Goal: Task Accomplishment & Management: Manage account settings

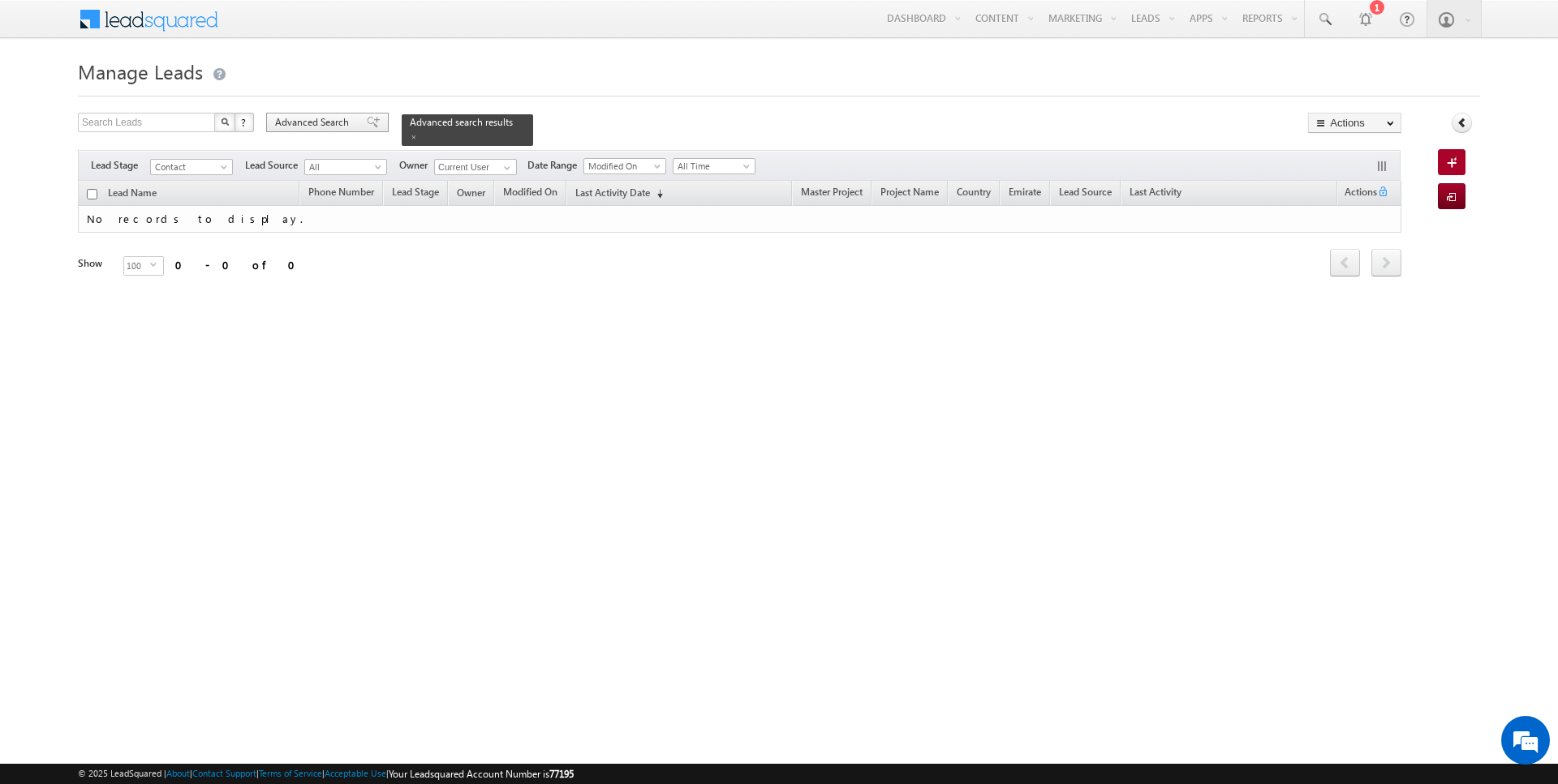
click at [311, 118] on span "Advanced Search" at bounding box center [314, 122] width 79 height 15
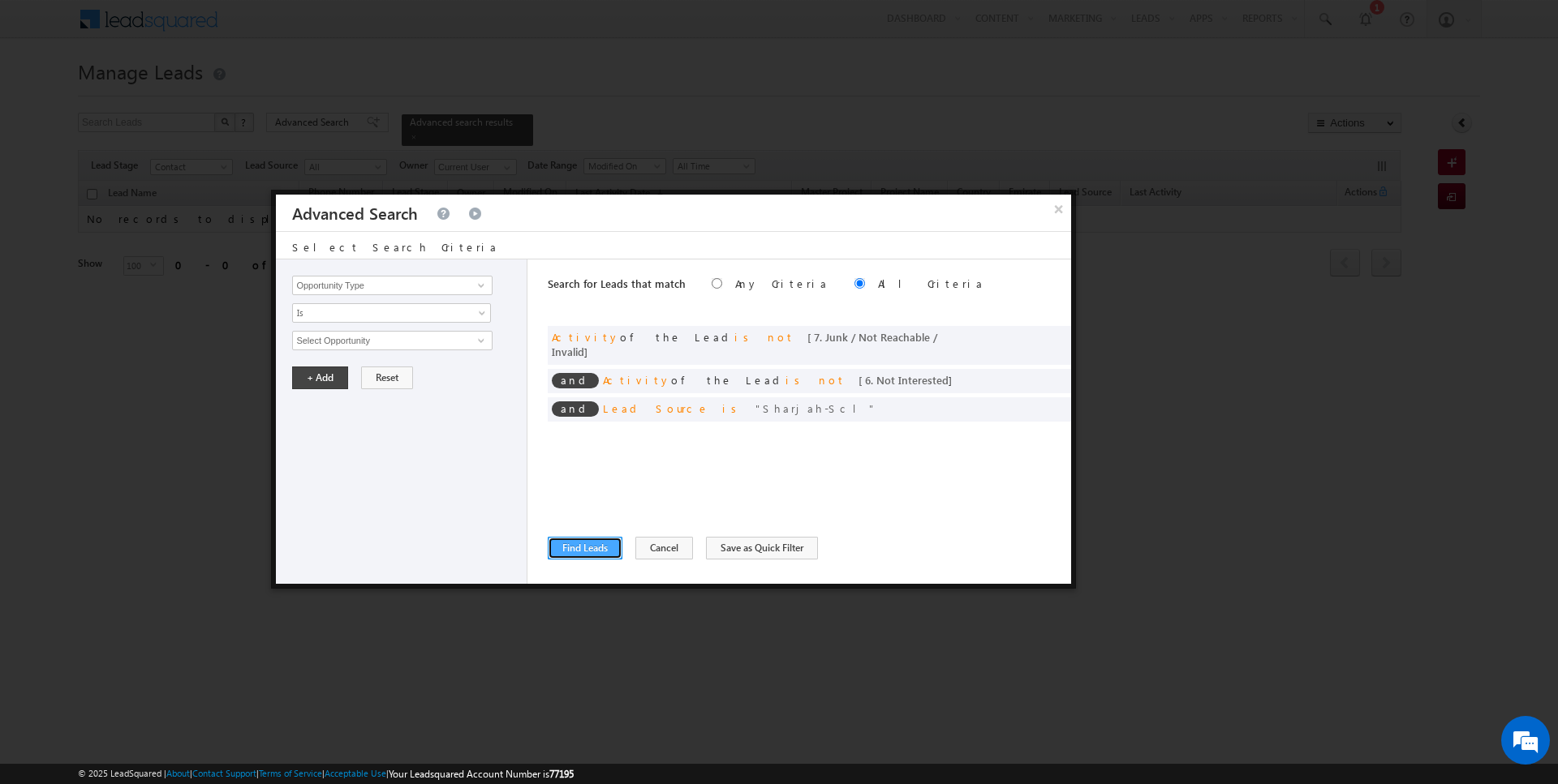
click at [598, 549] on button "Find Leads" at bounding box center [585, 548] width 74 height 22
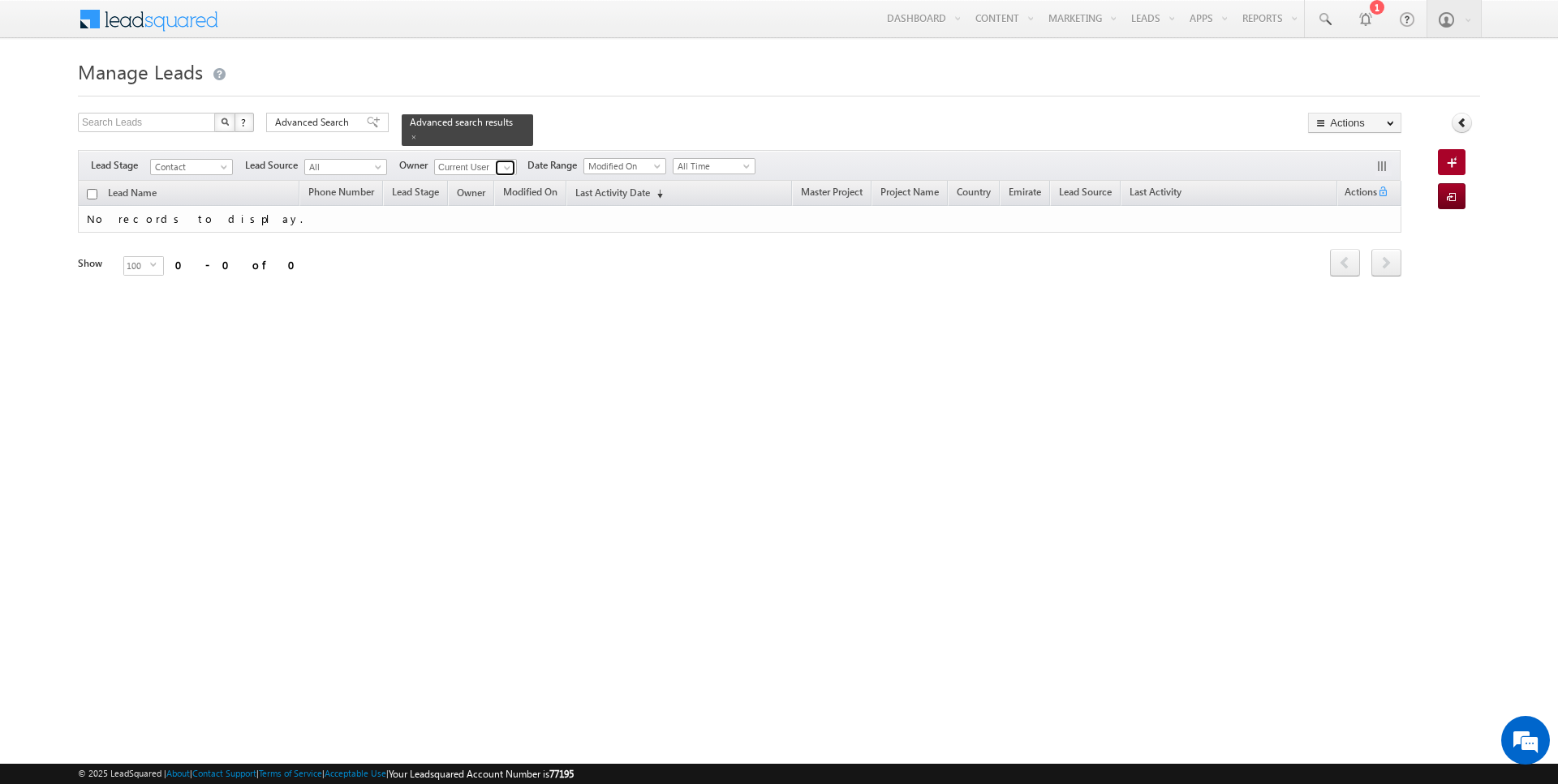
click at [506, 164] on span at bounding box center [507, 168] width 13 height 13
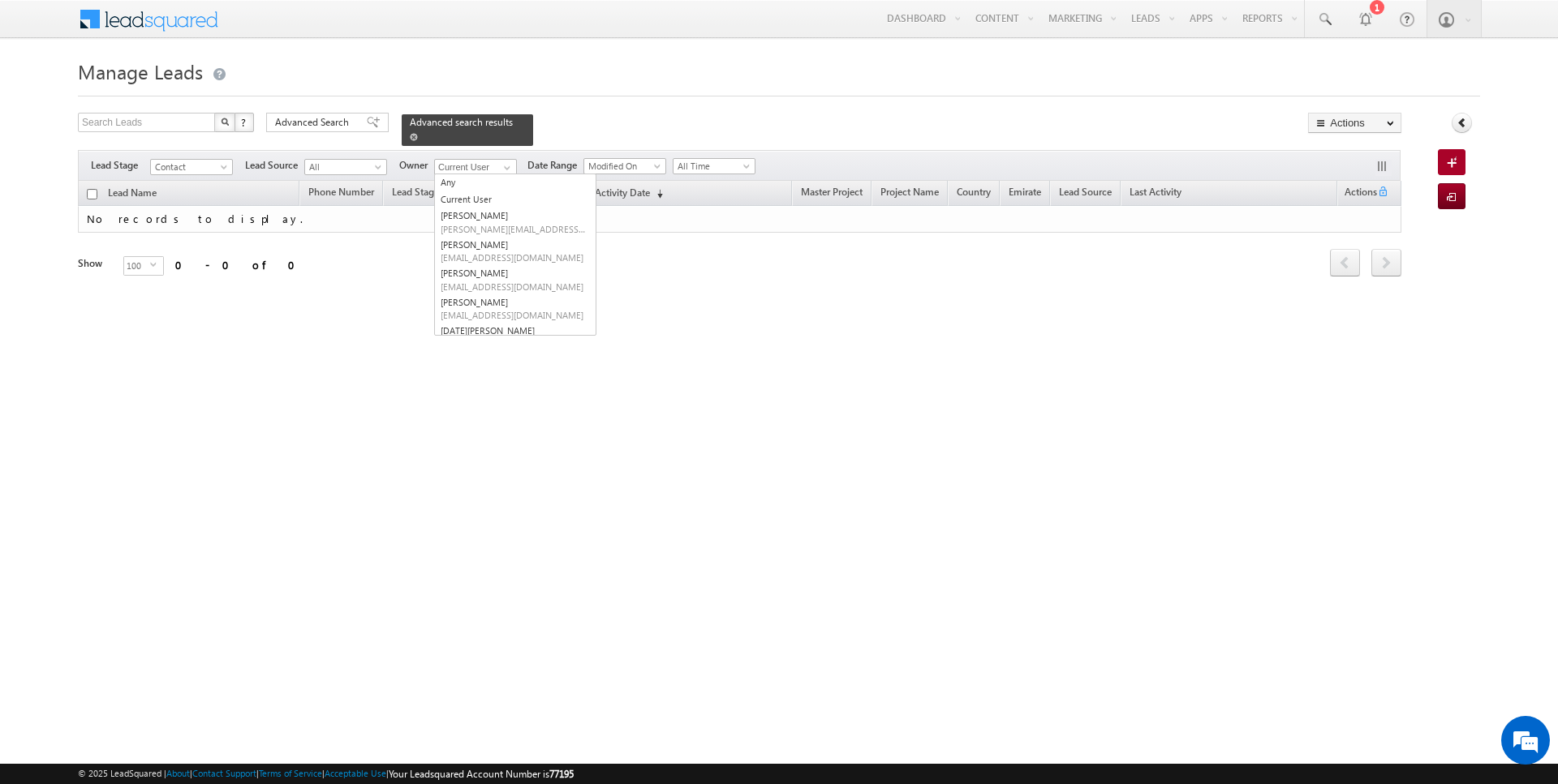
click at [410, 135] on span at bounding box center [414, 137] width 8 height 8
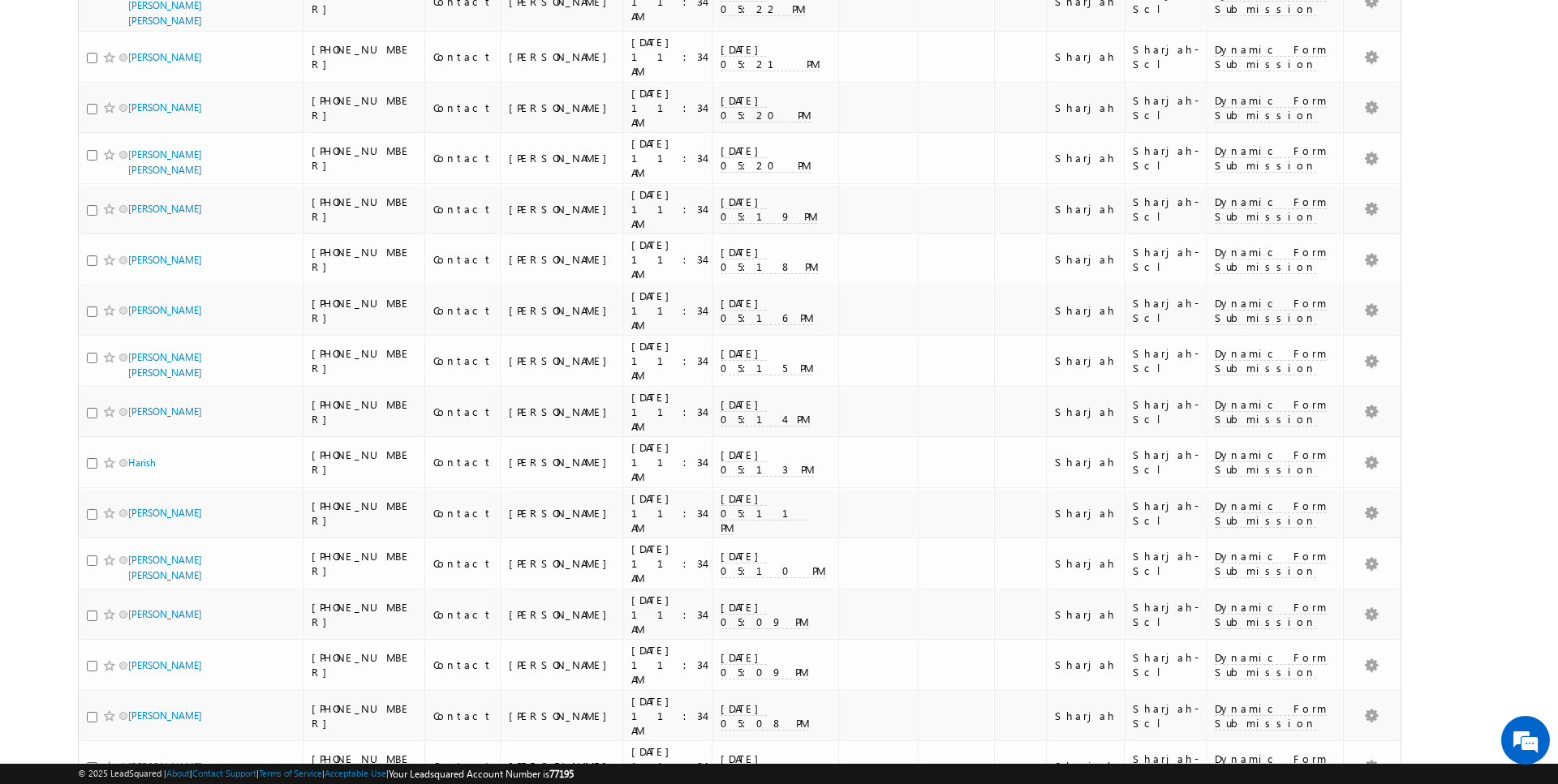
scroll to position [3215, 0]
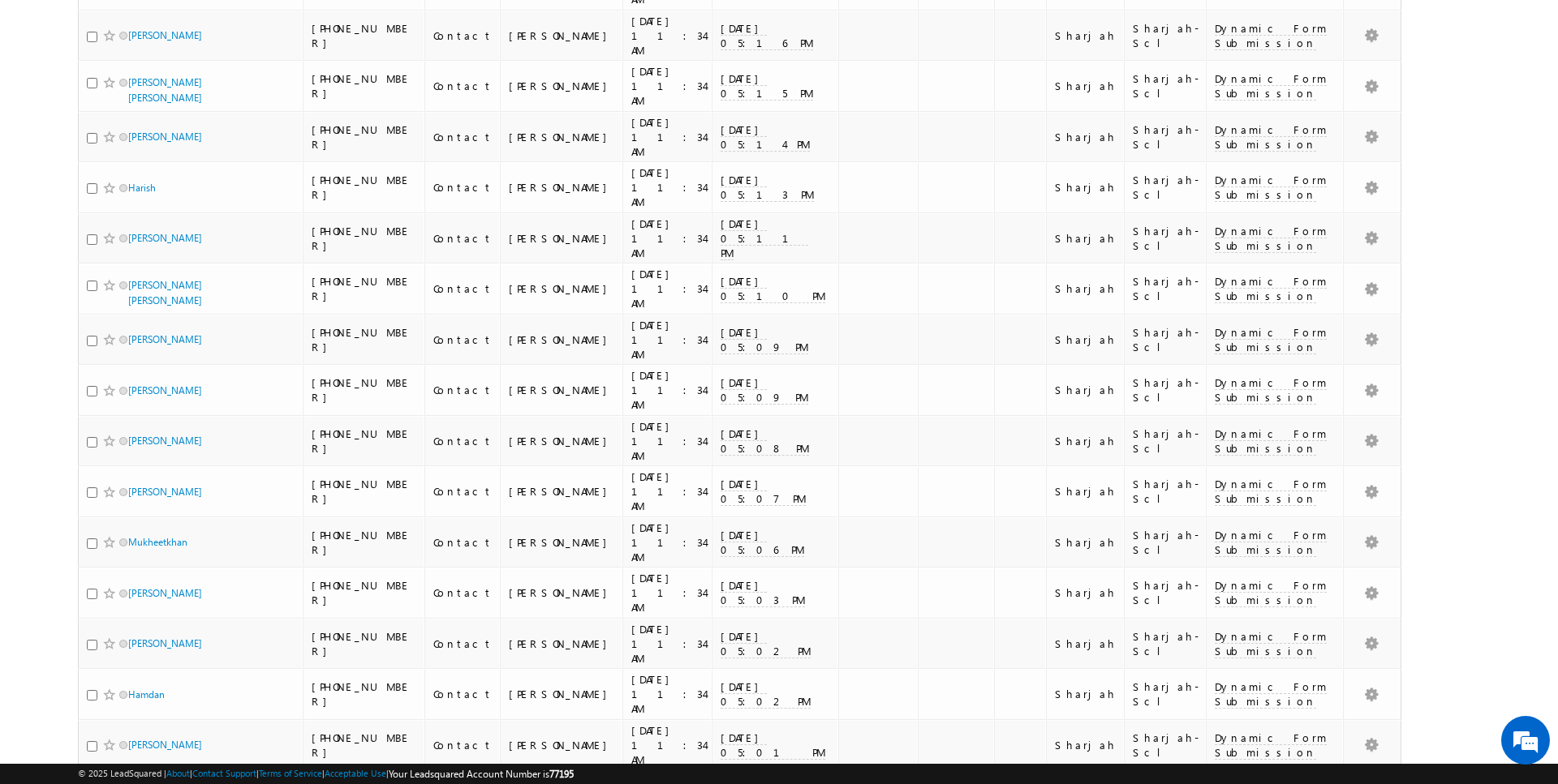
click at [129, 732] on li "50" at bounding box center [133, 738] width 39 height 17
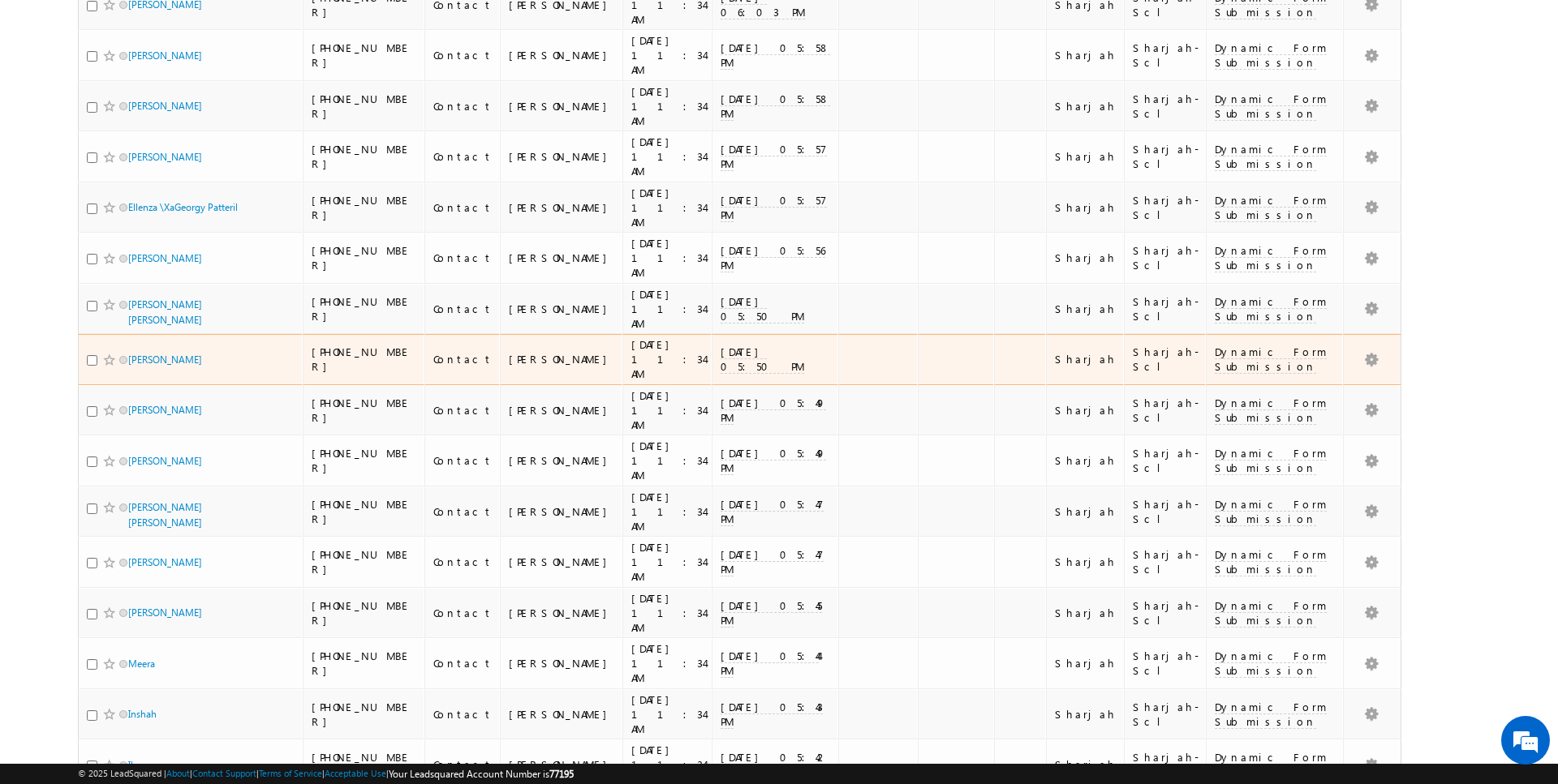
scroll to position [1391, 0]
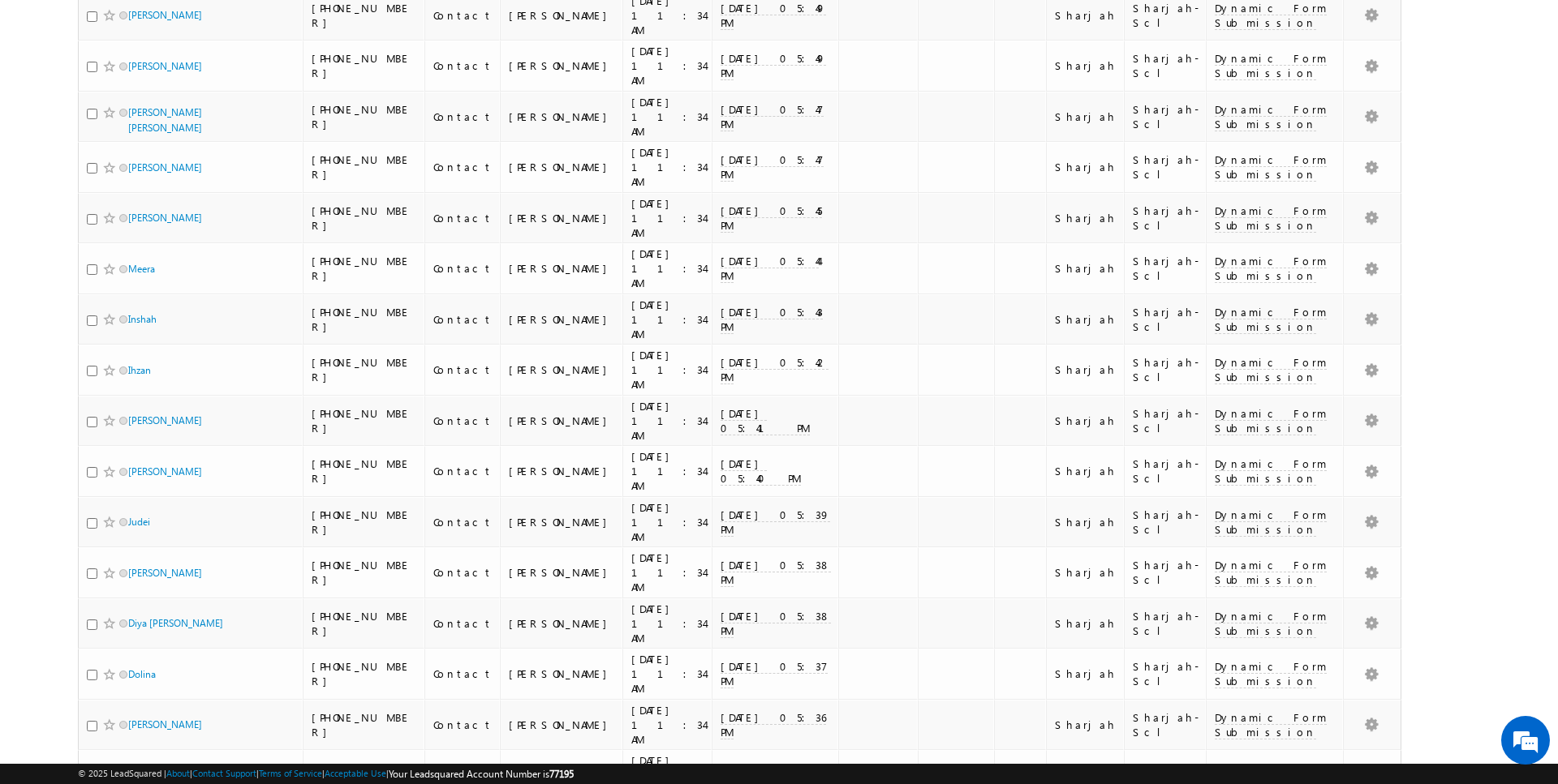
click at [129, 726] on li "25" at bounding box center [133, 722] width 39 height 17
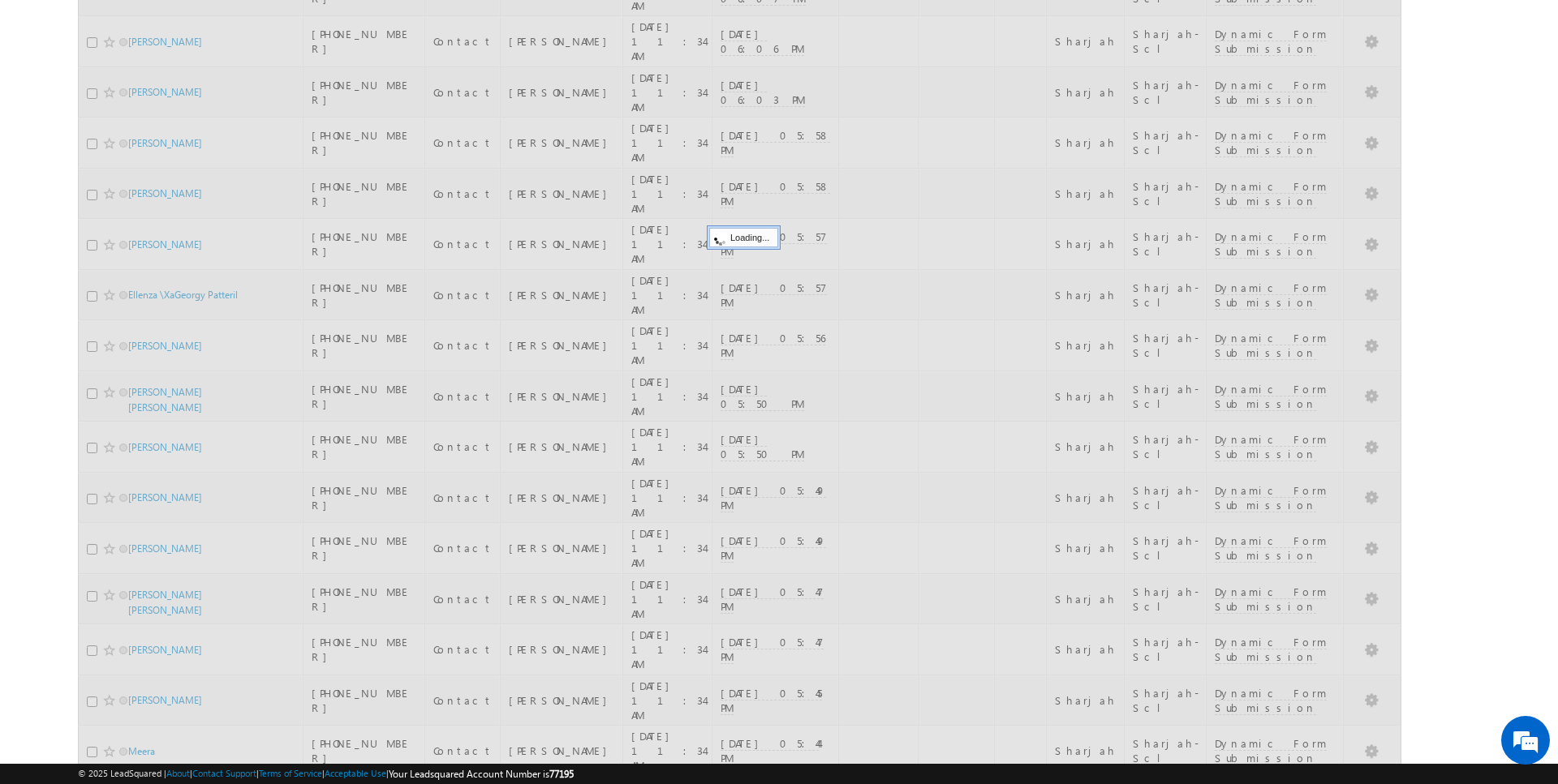
scroll to position [0, 0]
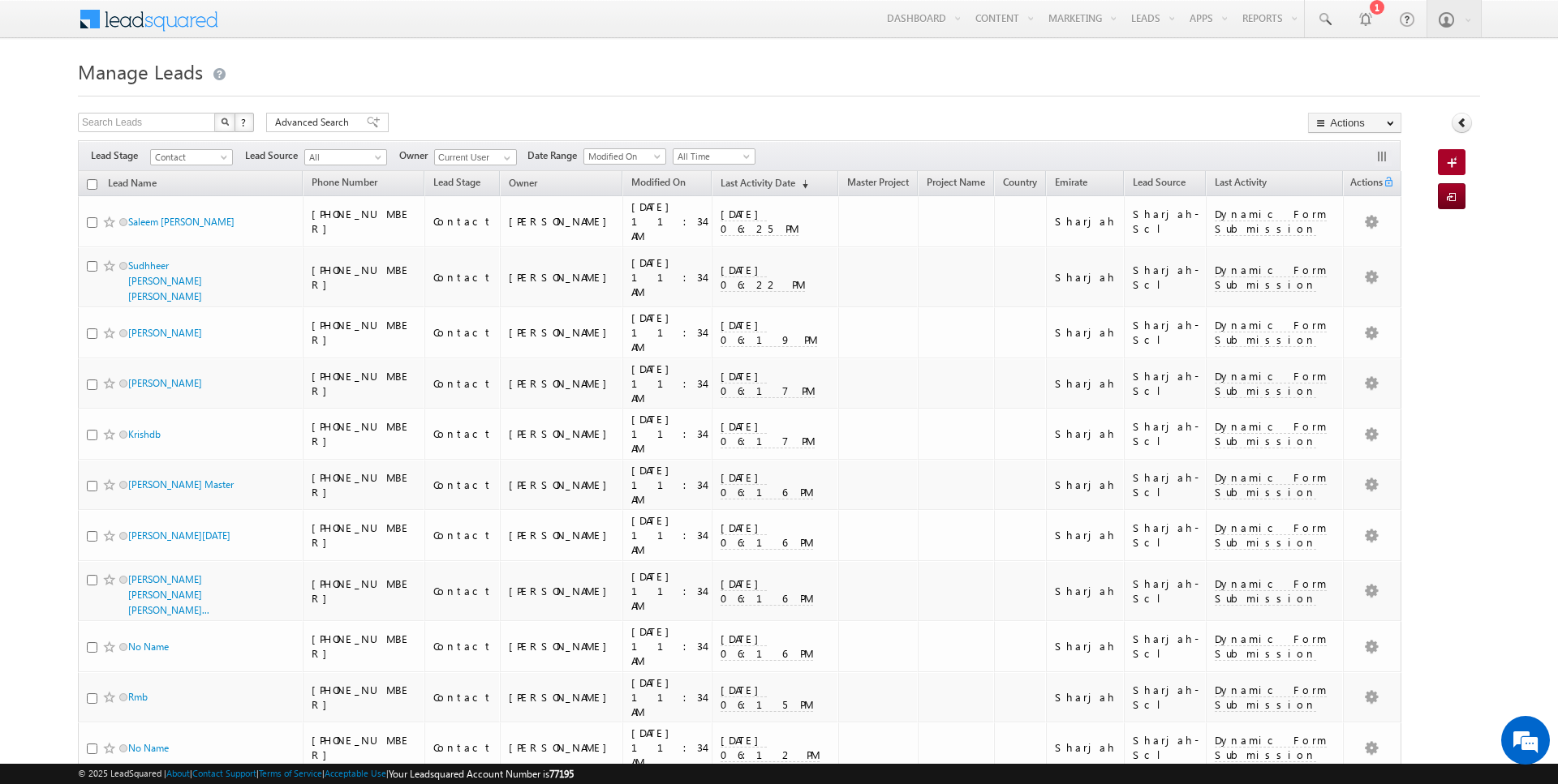
click at [94, 184] on input "checkbox" at bounding box center [92, 184] width 11 height 11
checkbox input "true"
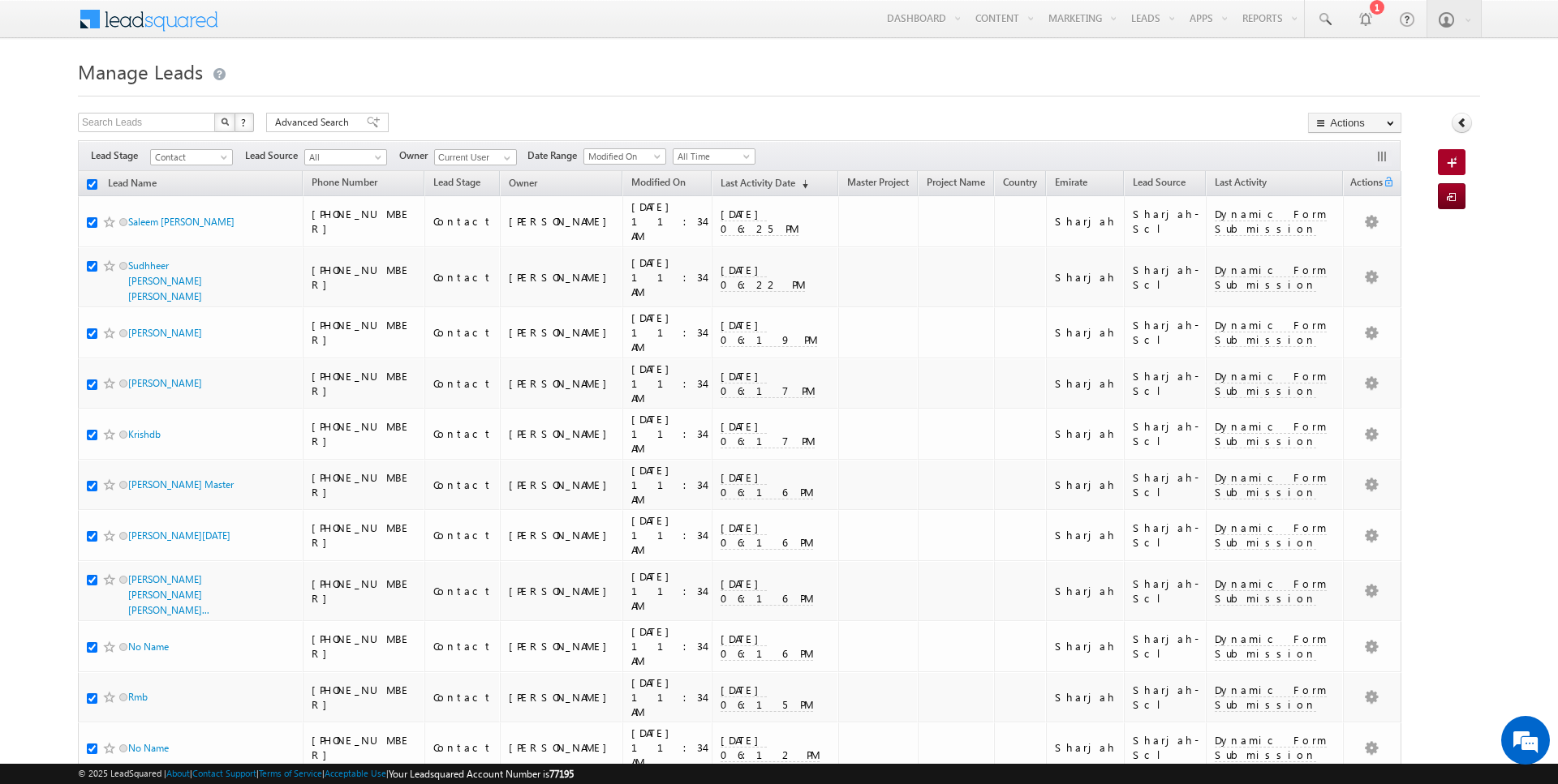
checkbox input "true"
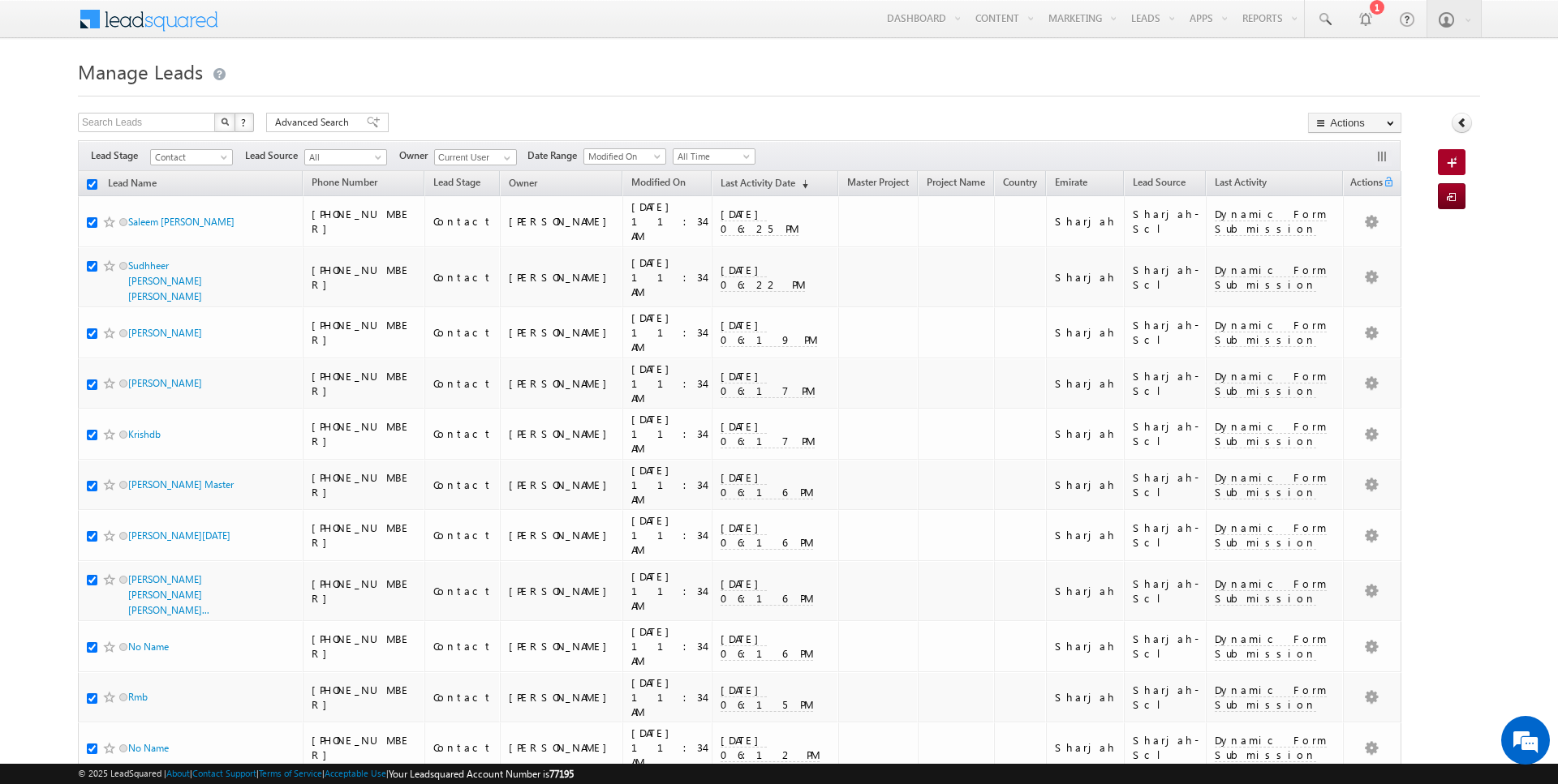
checkbox input "true"
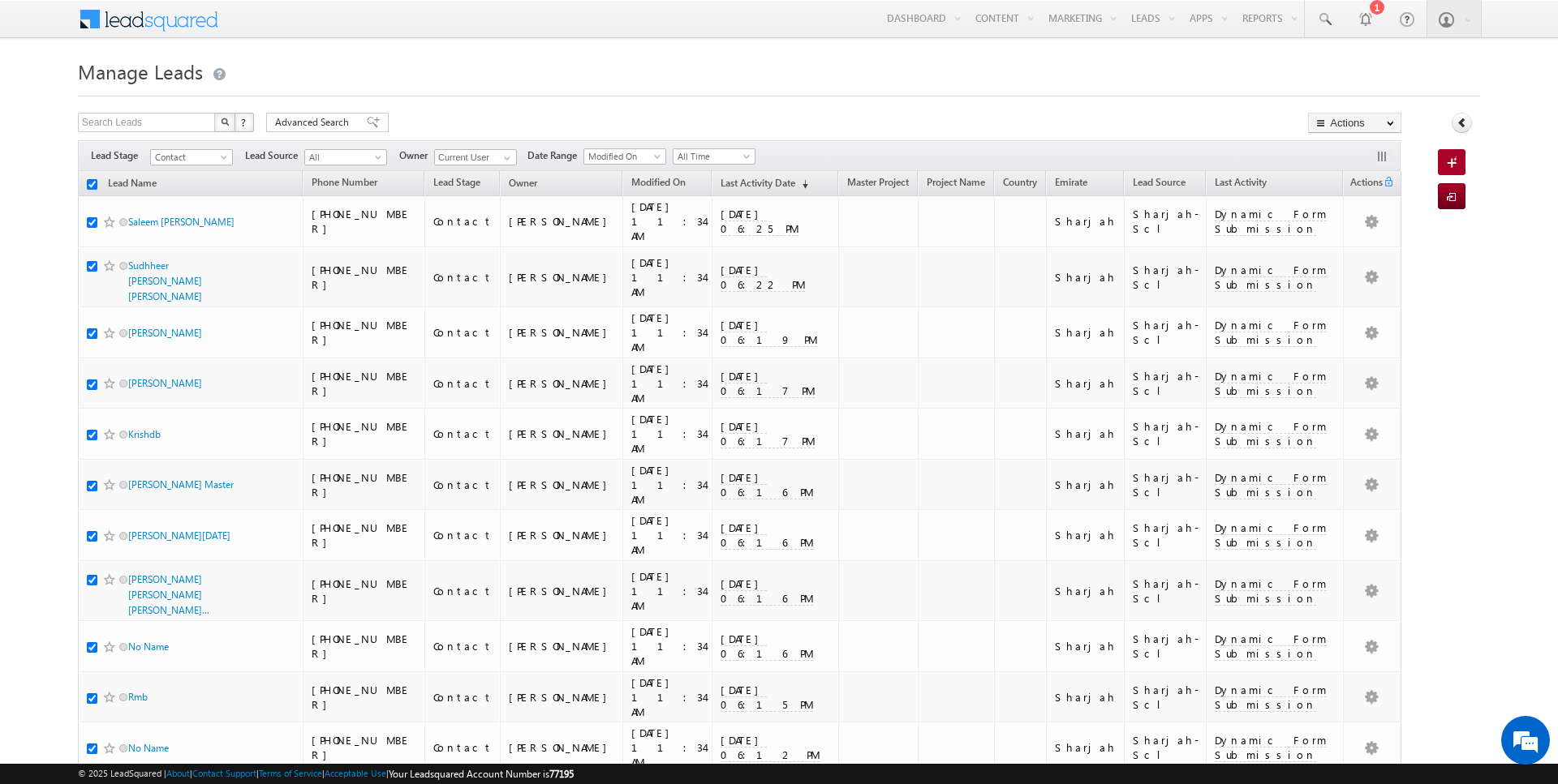
checkbox input "true"
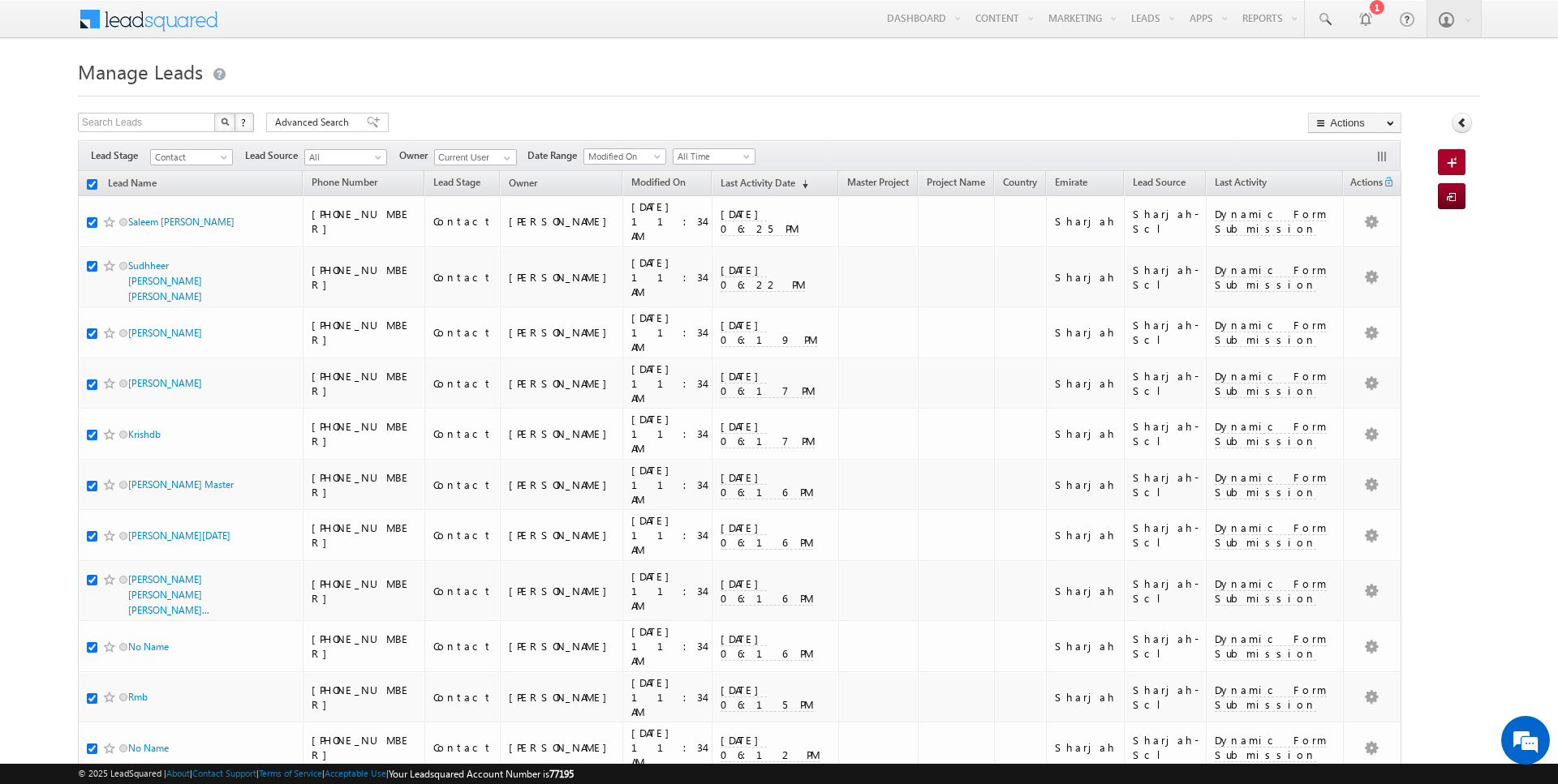
checkbox input "true"
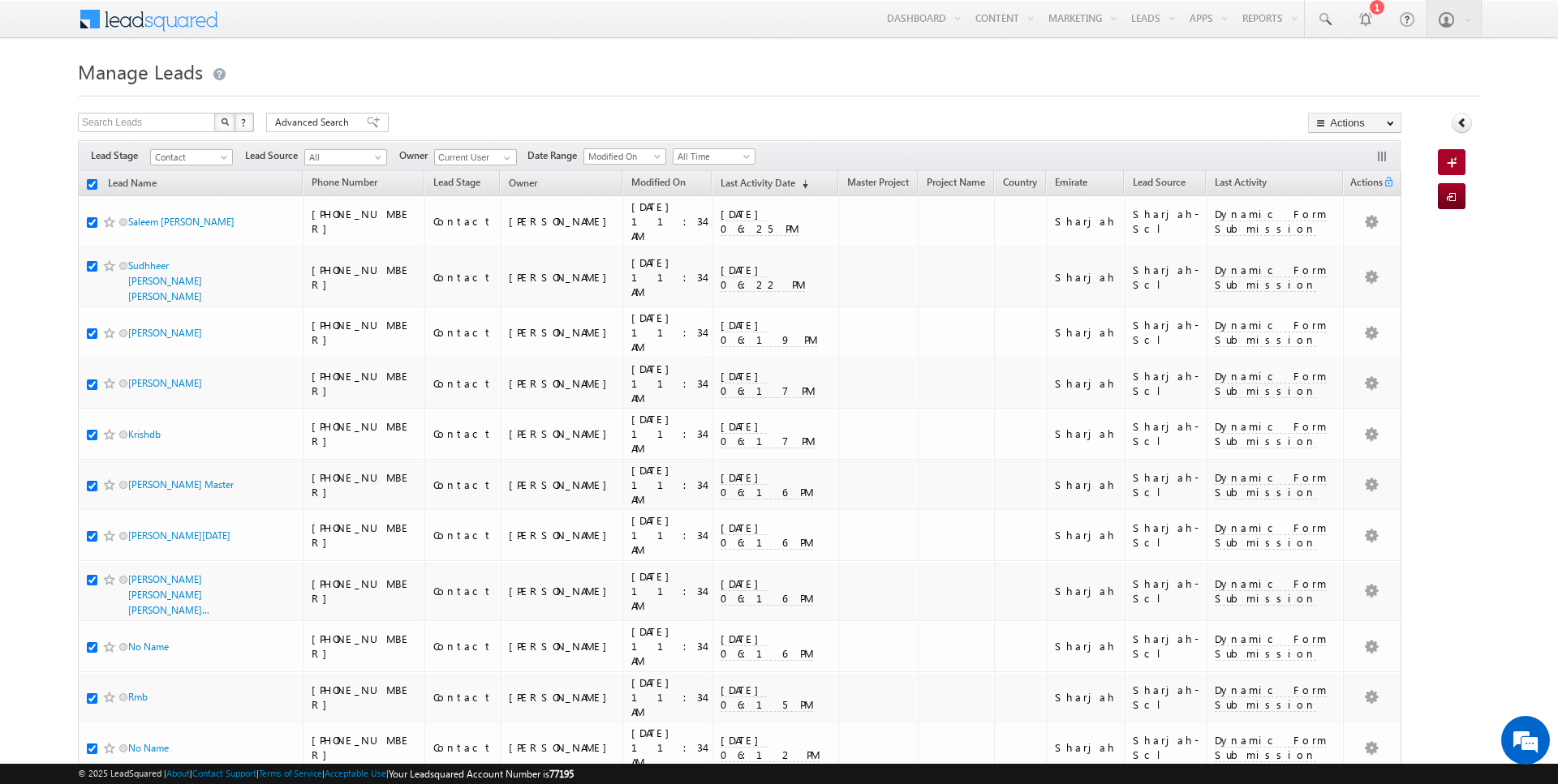
checkbox input "true"
click at [1346, 270] on link "Change Owner" at bounding box center [1354, 263] width 92 height 20
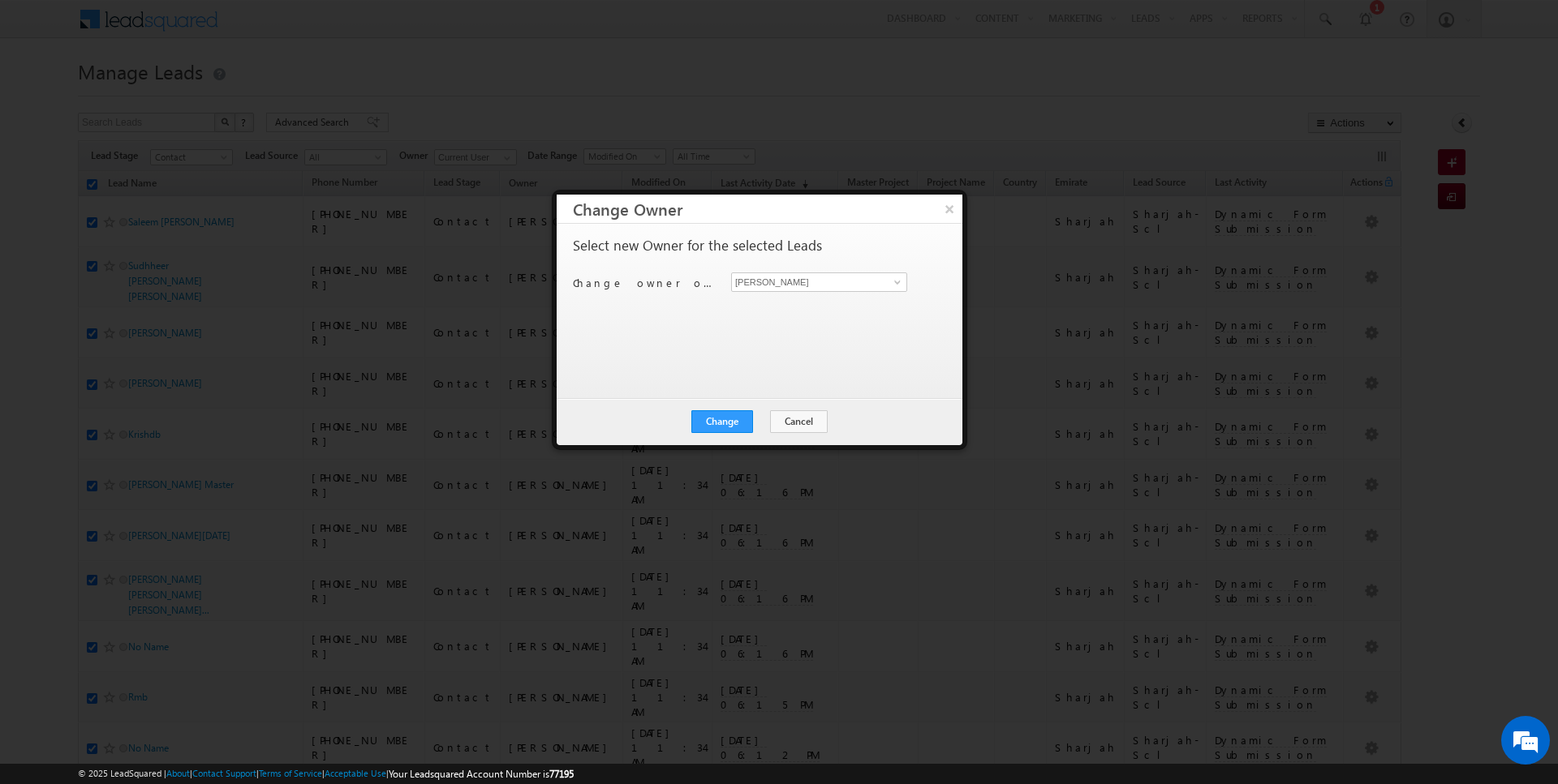
click at [822, 270] on div "Select new Owner for the selected Leads Change owner of 25 leads to [PERSON_NAM…" at bounding box center [758, 303] width 370 height 130
click at [783, 283] on input "[PERSON_NAME]" at bounding box center [818, 283] width 176 height 20
type input "[PERSON_NAME]"
click at [711, 421] on button "Change" at bounding box center [722, 421] width 62 height 22
click at [755, 424] on button "Close" at bounding box center [761, 421] width 52 height 22
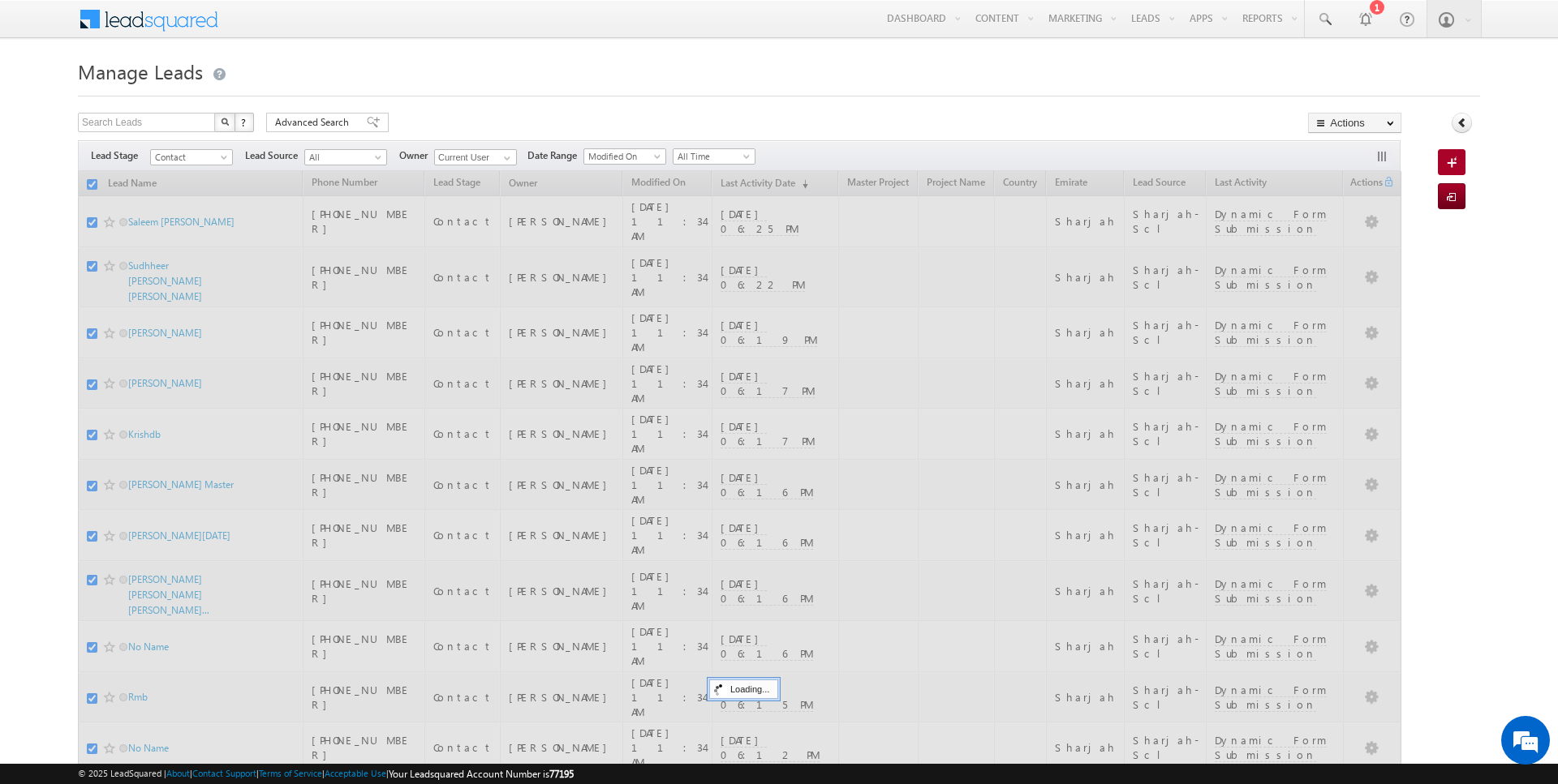
checkbox input "false"
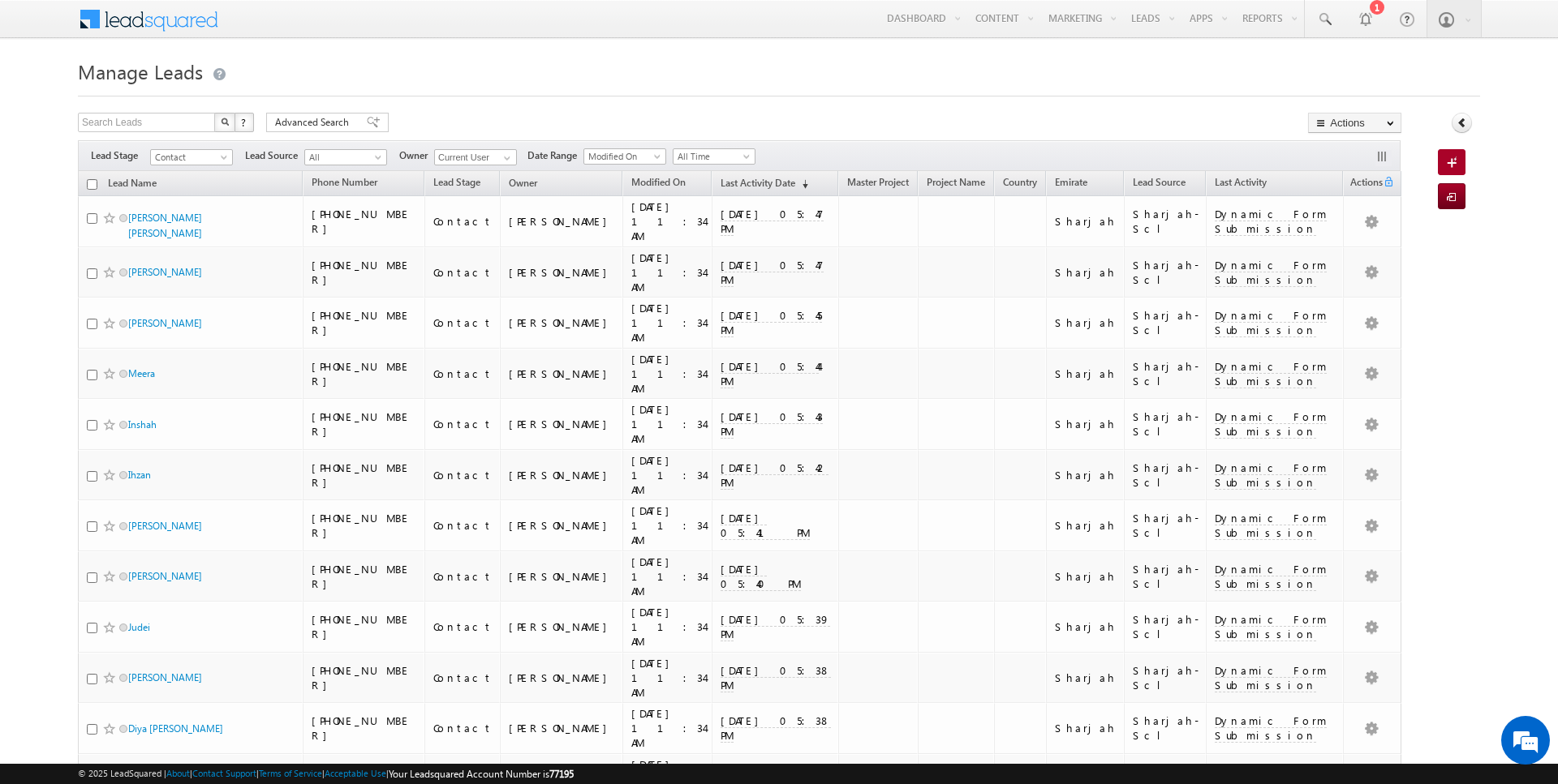
click at [93, 184] on input "checkbox" at bounding box center [92, 184] width 11 height 11
checkbox input "true"
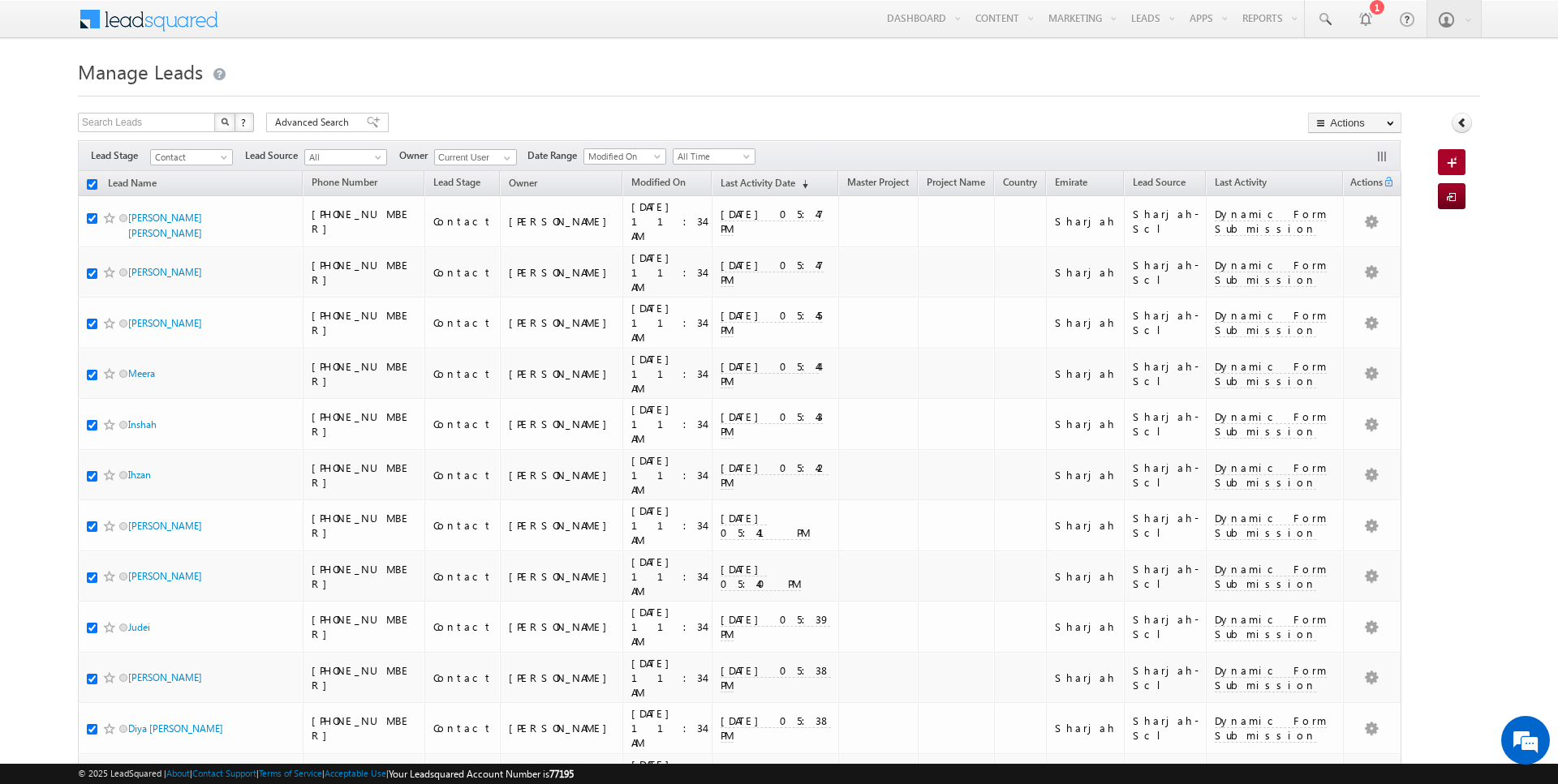
checkbox input "true"
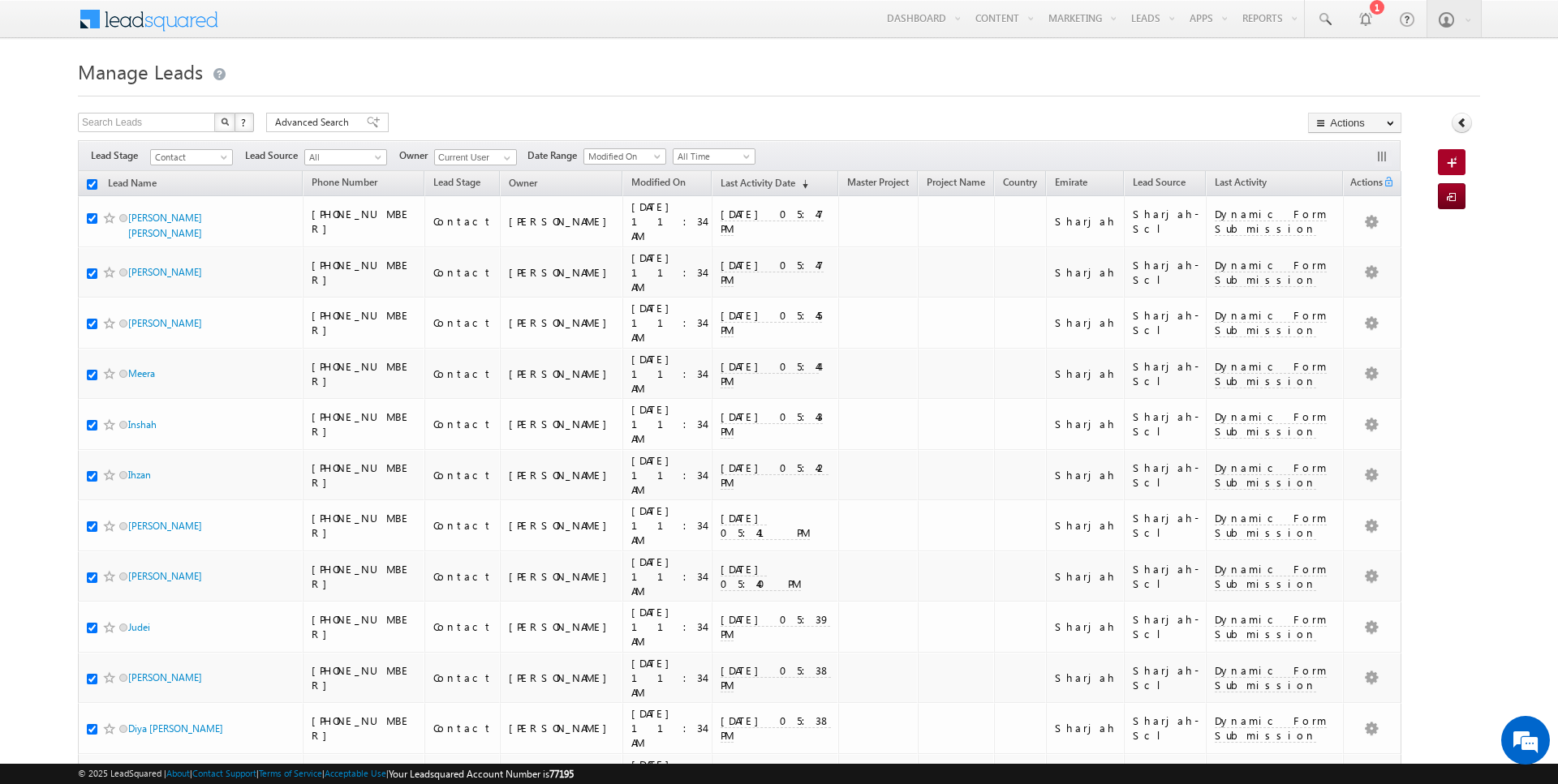
checkbox input "true"
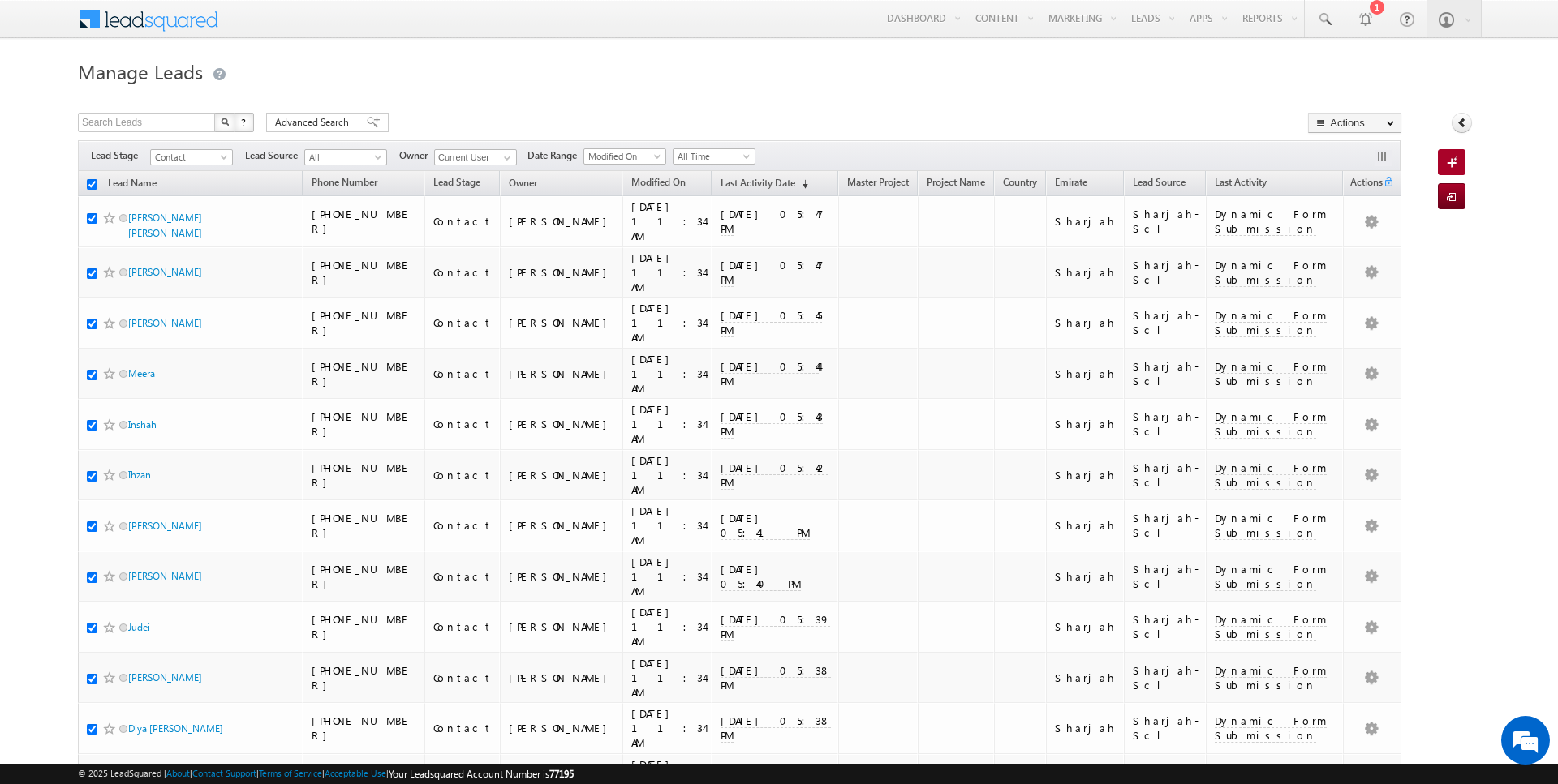
checkbox input "true"
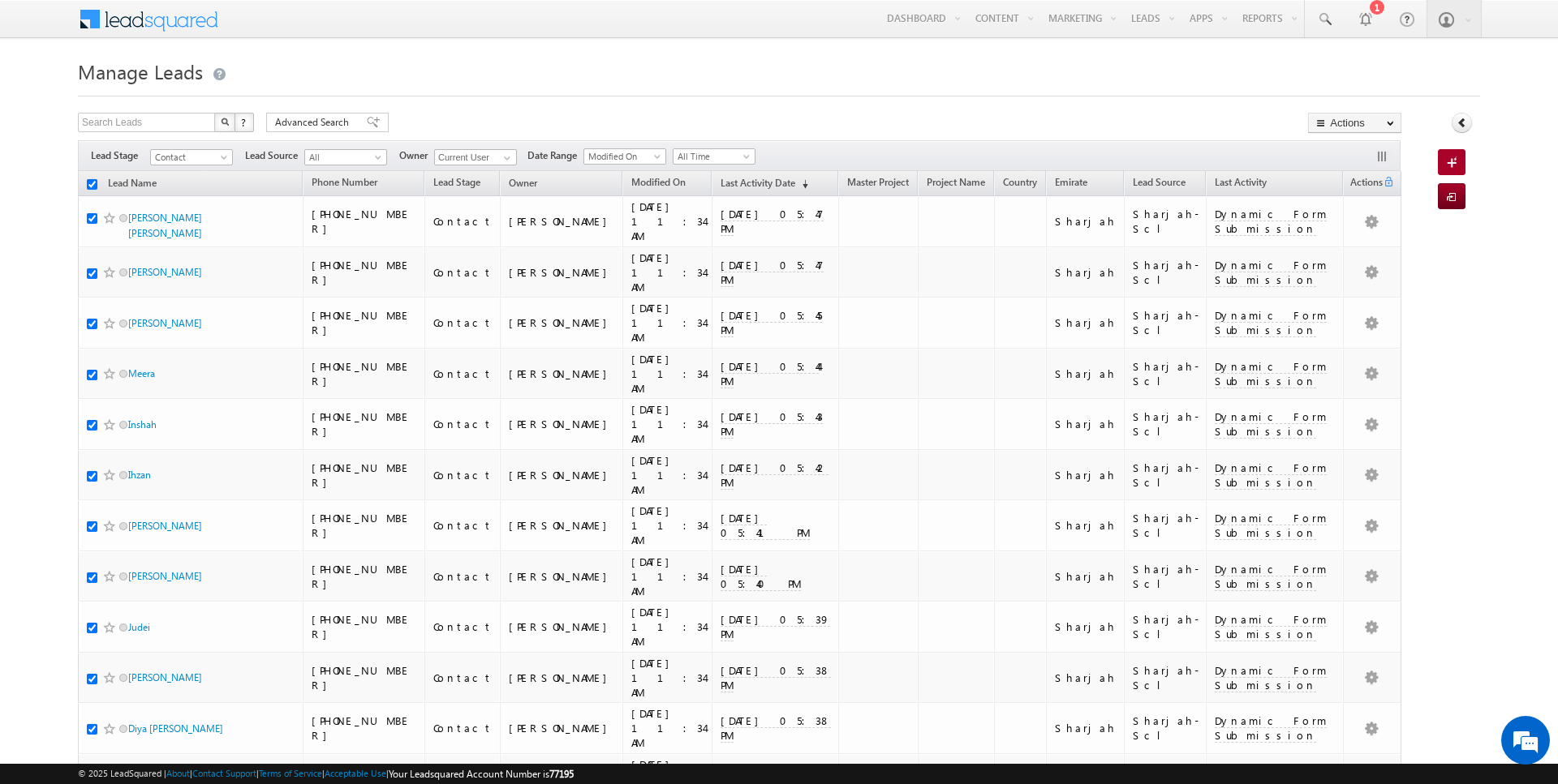
checkbox input "true"
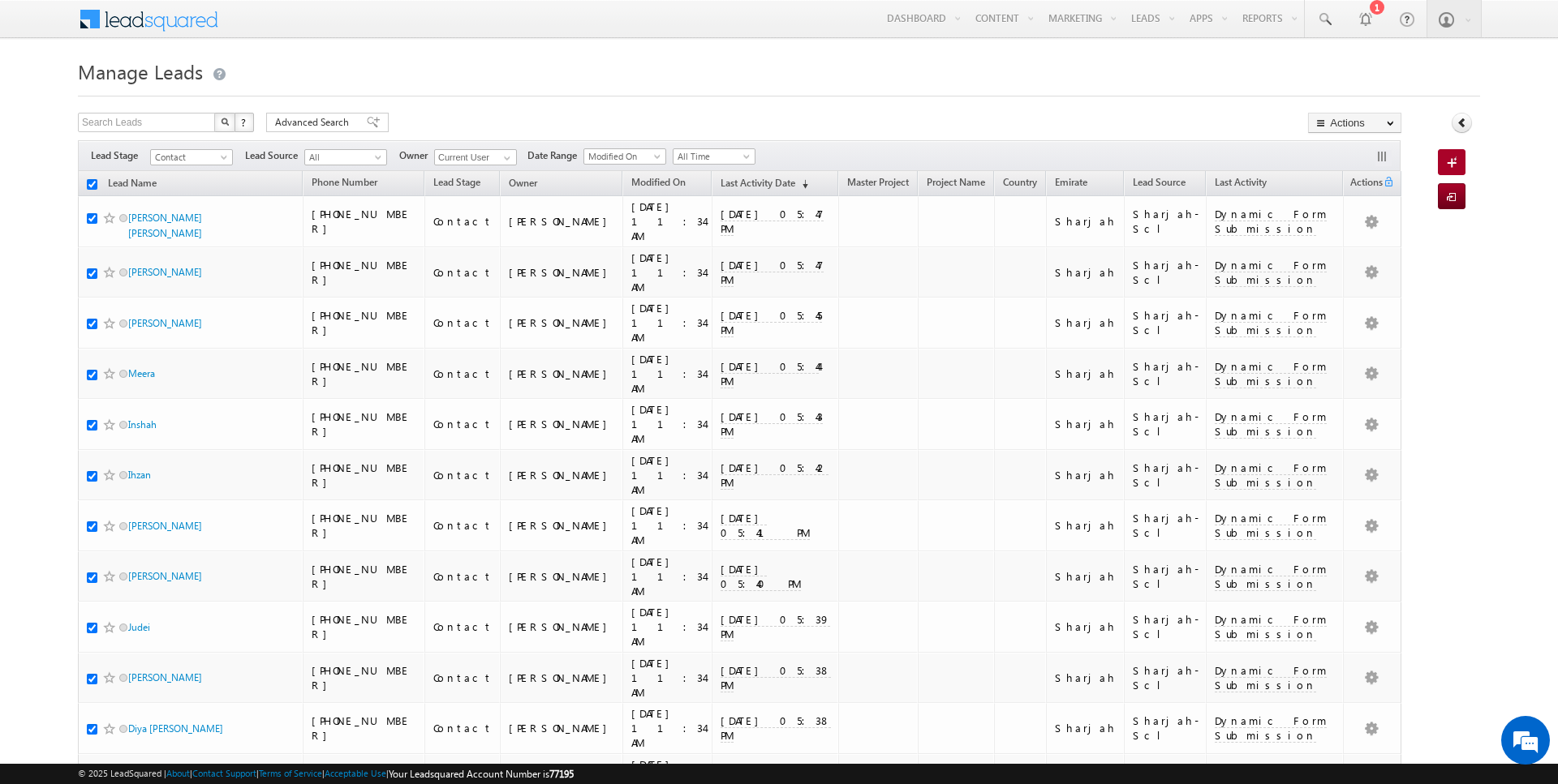
checkbox input "true"
click at [1346, 255] on link "Change Owner" at bounding box center [1354, 263] width 92 height 20
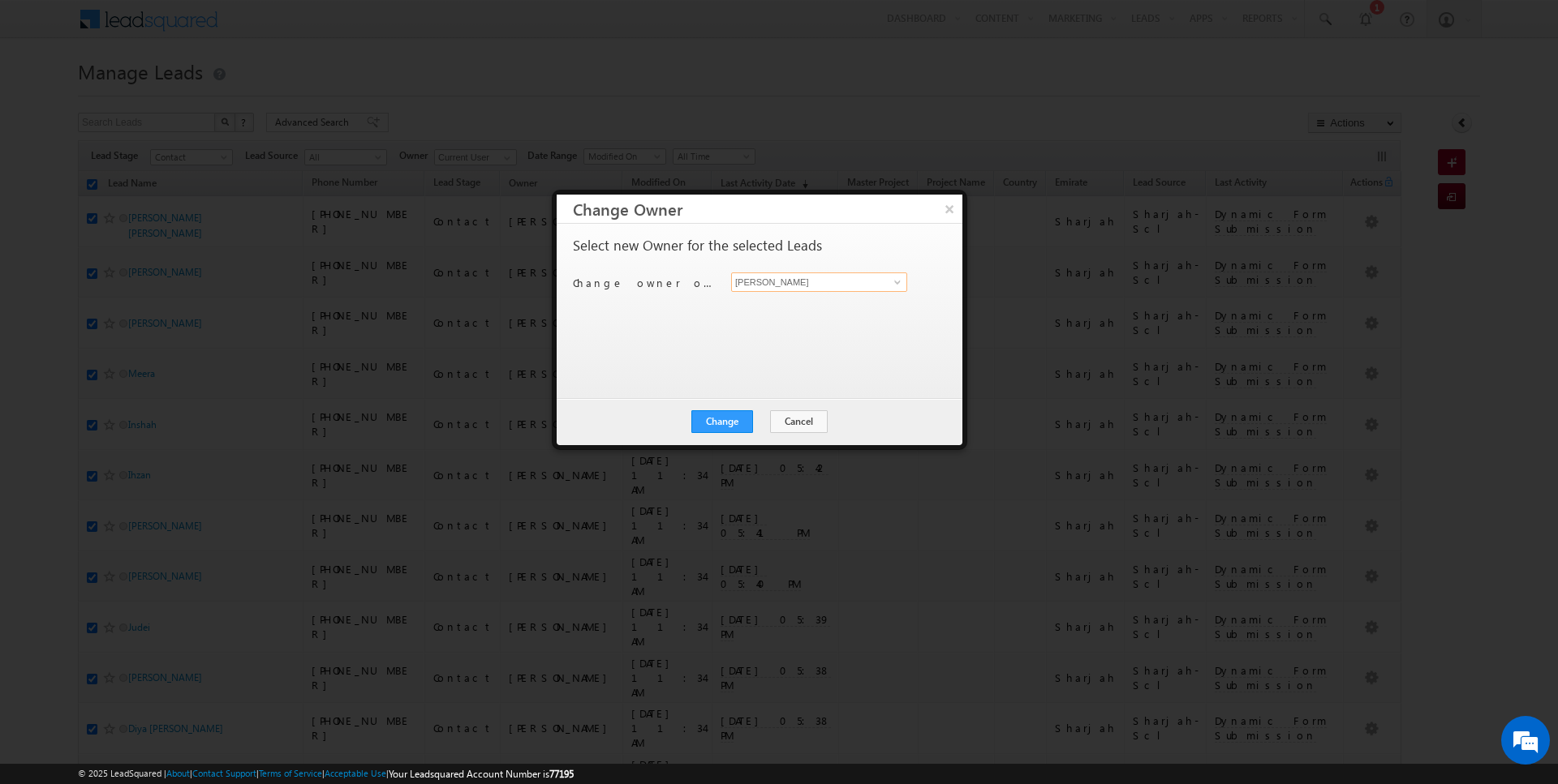
click at [851, 288] on input "[PERSON_NAME]" at bounding box center [818, 283] width 176 height 20
type input "[DATE][PERSON_NAME]"
click at [733, 434] on div "Change Cancel Close" at bounding box center [759, 421] width 406 height 47
click at [734, 426] on button "Change" at bounding box center [722, 421] width 62 height 22
click at [747, 421] on button "Close" at bounding box center [761, 421] width 52 height 22
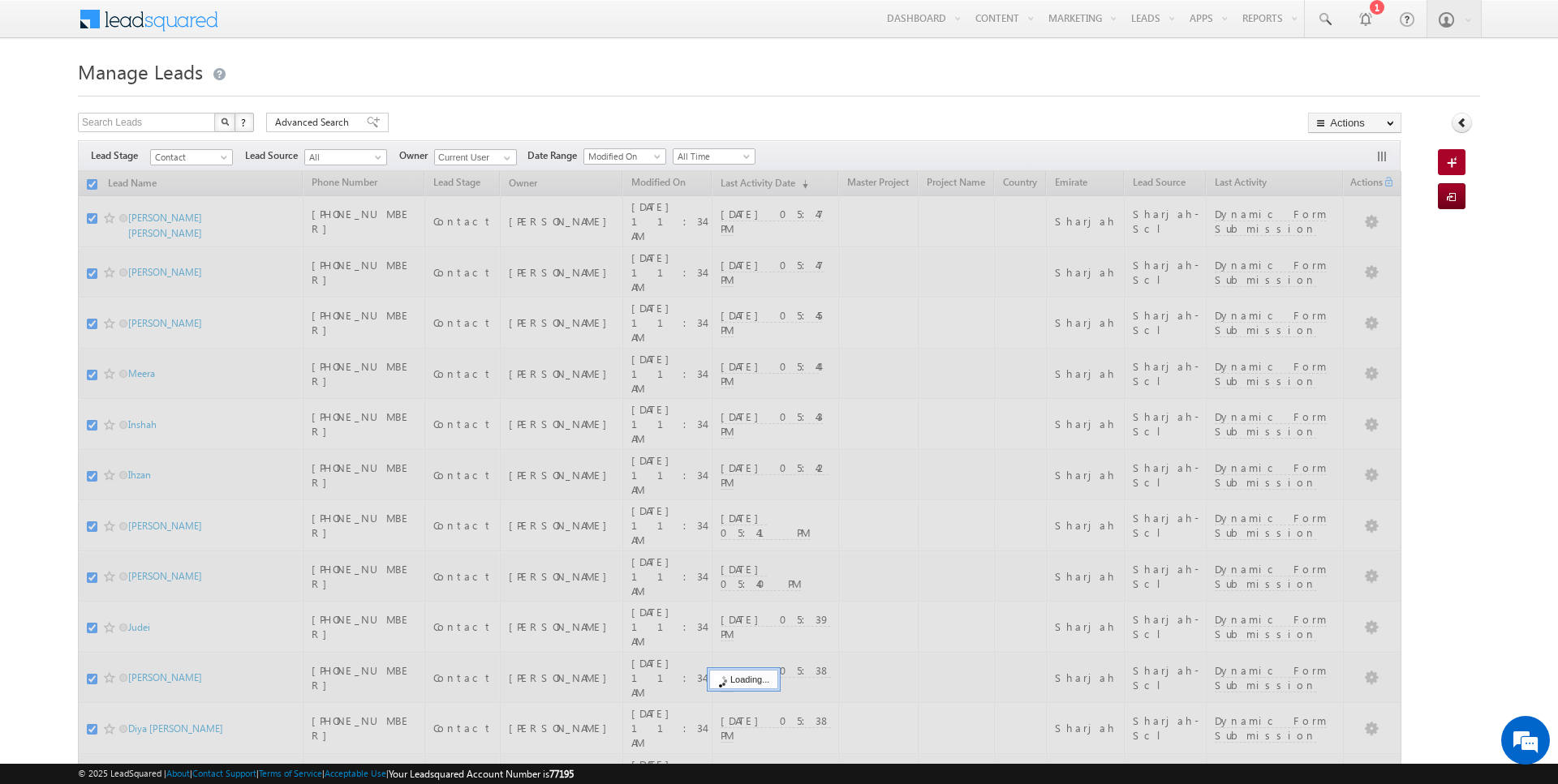
checkbox input "false"
